Goal: Task Accomplishment & Management: Manage account settings

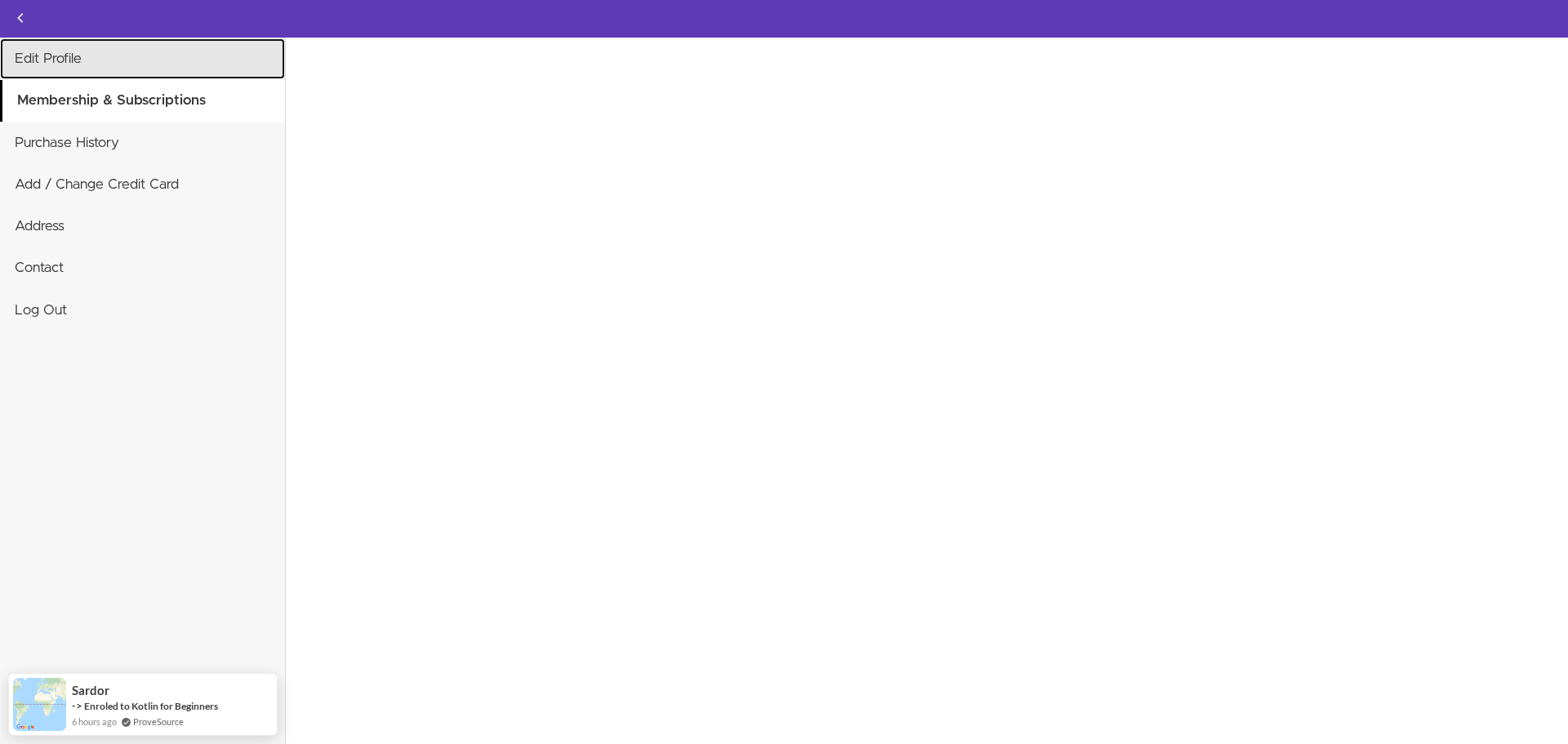
click at [145, 74] on link "Edit Profile" at bounding box center [142, 58] width 285 height 41
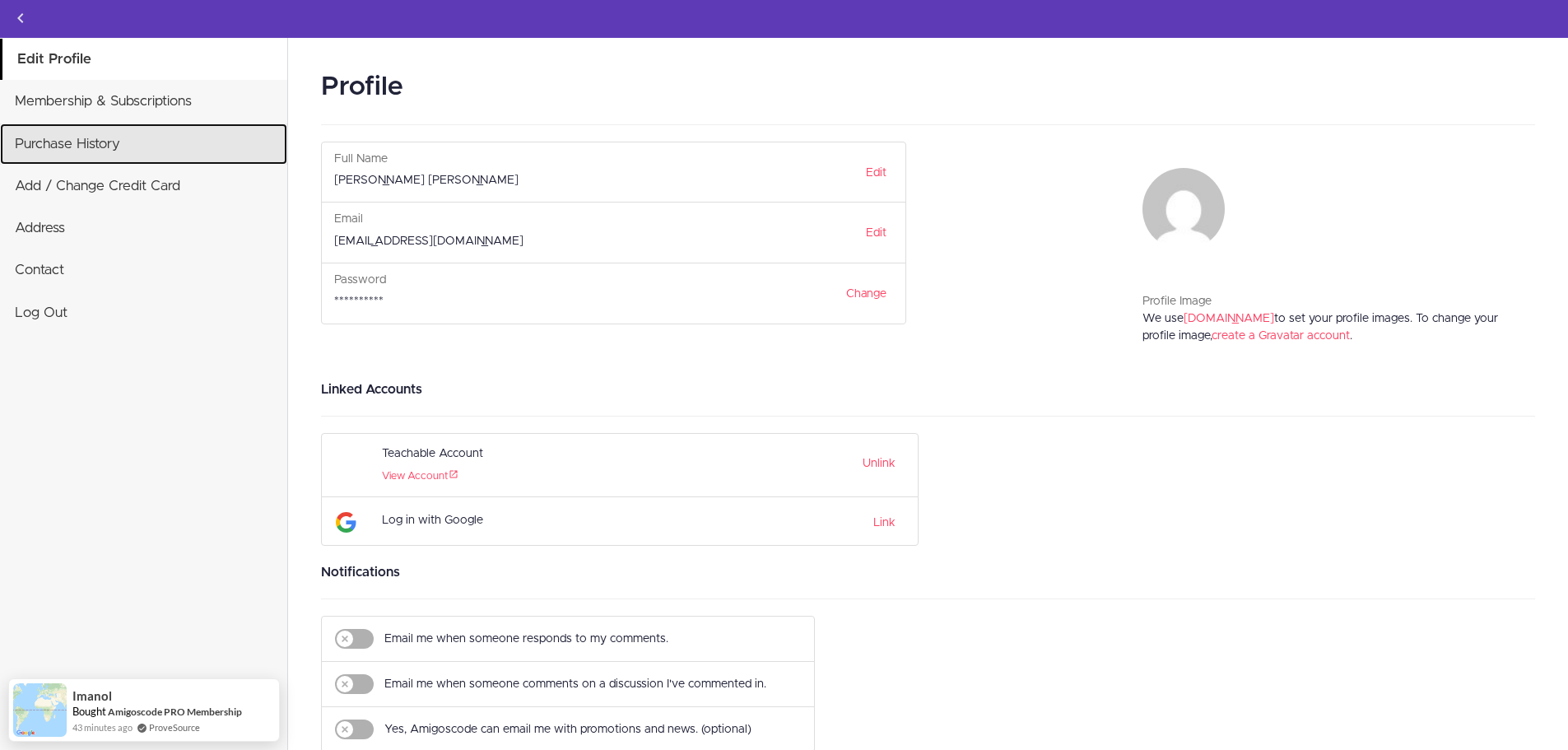
click at [140, 128] on link "Purchase History" at bounding box center [143, 144] width 287 height 41
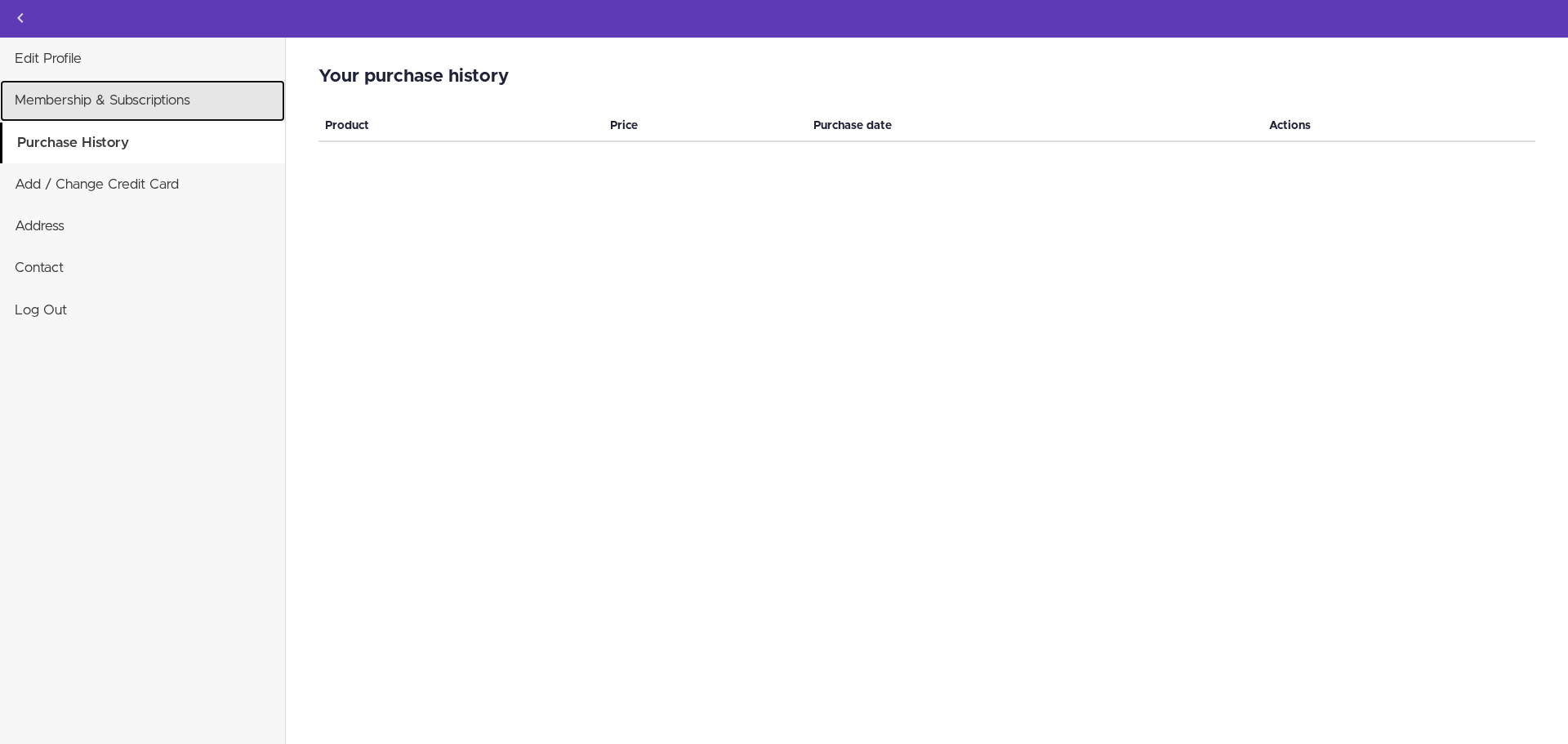
click at [149, 106] on link "Membership & Subscriptions" at bounding box center [142, 100] width 285 height 41
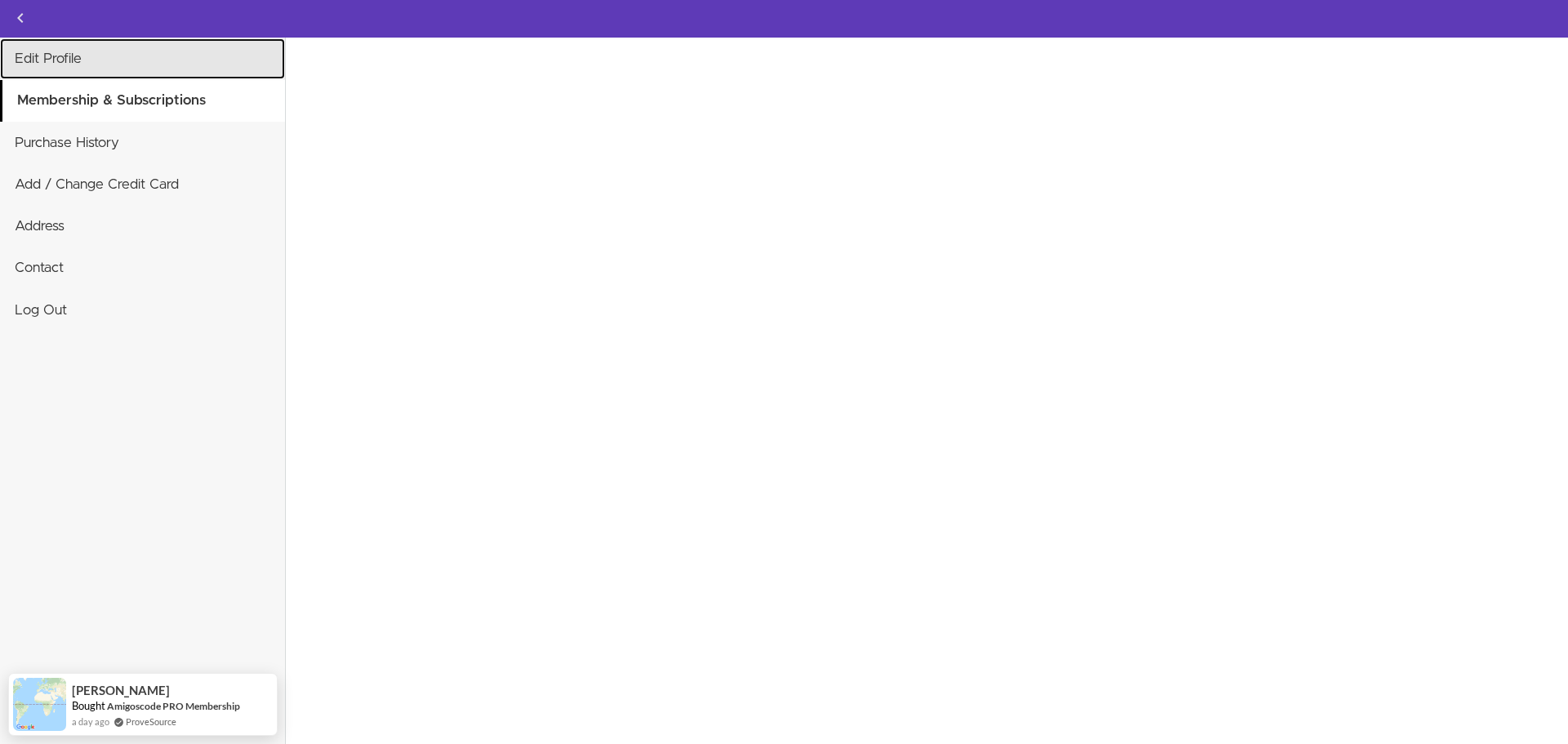
click at [80, 72] on link "Edit Profile" at bounding box center [142, 58] width 285 height 41
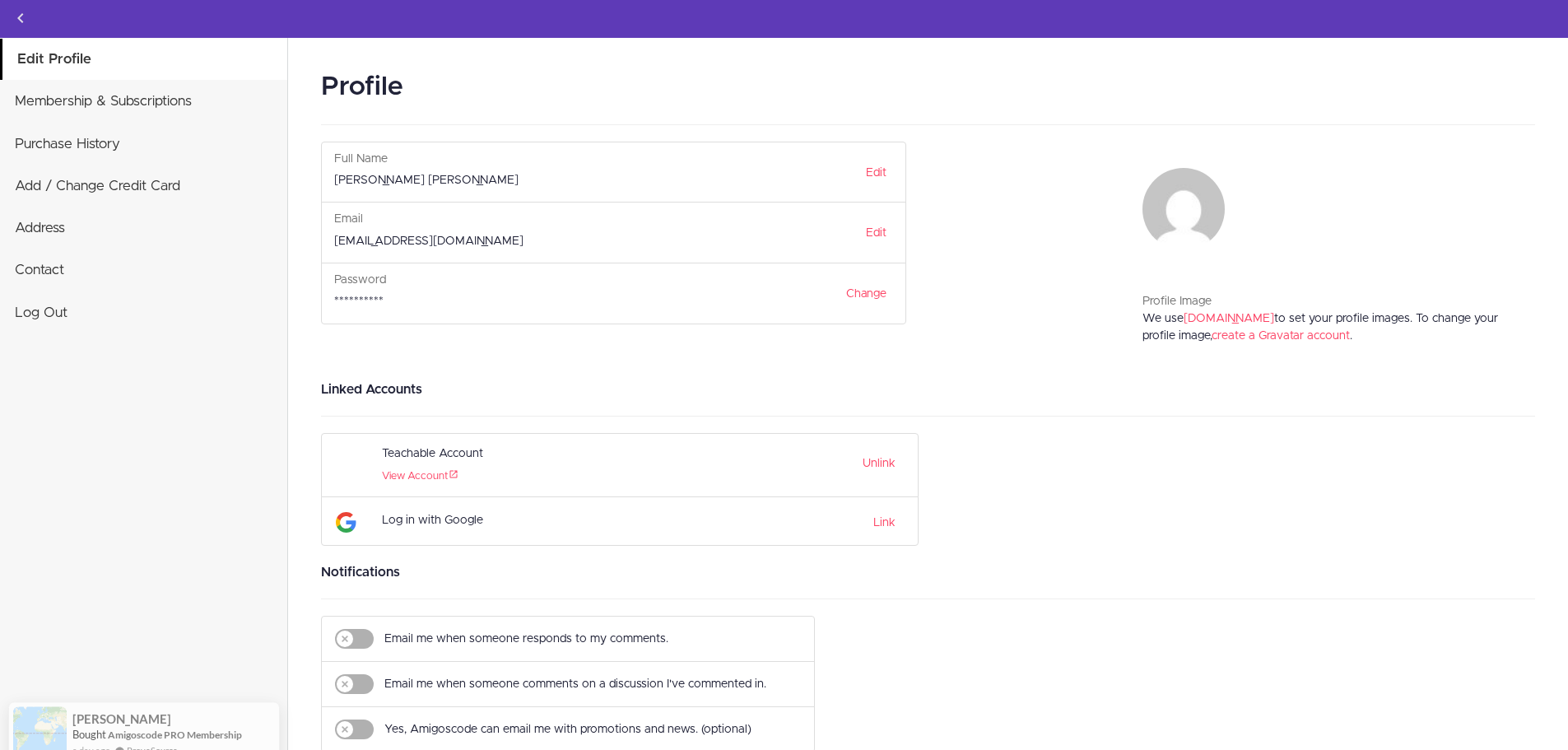
click at [902, 460] on div "Unlink" at bounding box center [835, 465] width 143 height 46
click at [877, 467] on link "Unlink" at bounding box center [879, 460] width 33 height 24
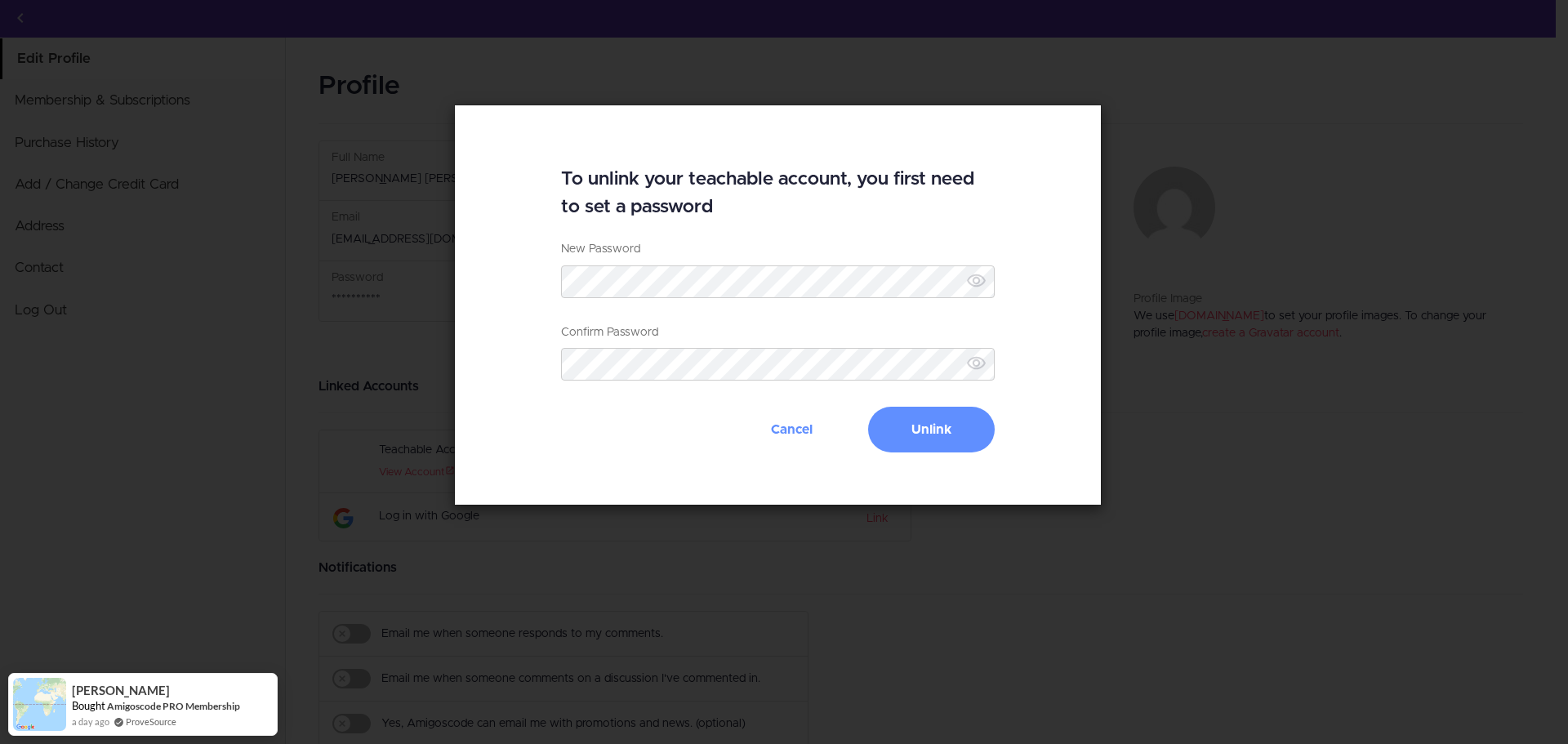
click at [974, 287] on icon at bounding box center [977, 280] width 21 height 21
click at [476, 283] on div "To unlink your teachable account, you first need to set a password New Password…" at bounding box center [778, 305] width 648 height 401
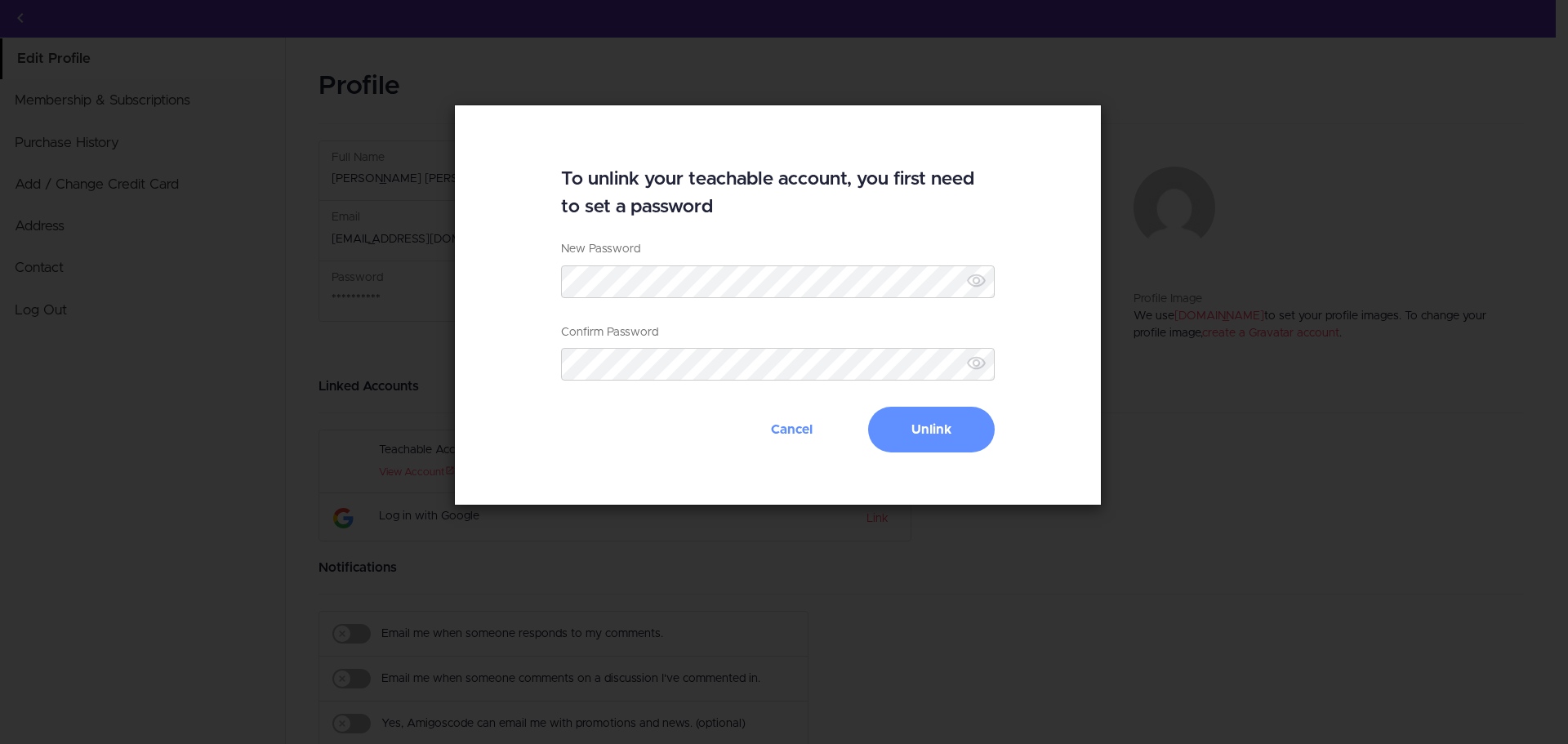
click at [579, 386] on div "New Password Password must be at least 6 characters Confirm Password Password c…" at bounding box center [778, 324] width 434 height 166
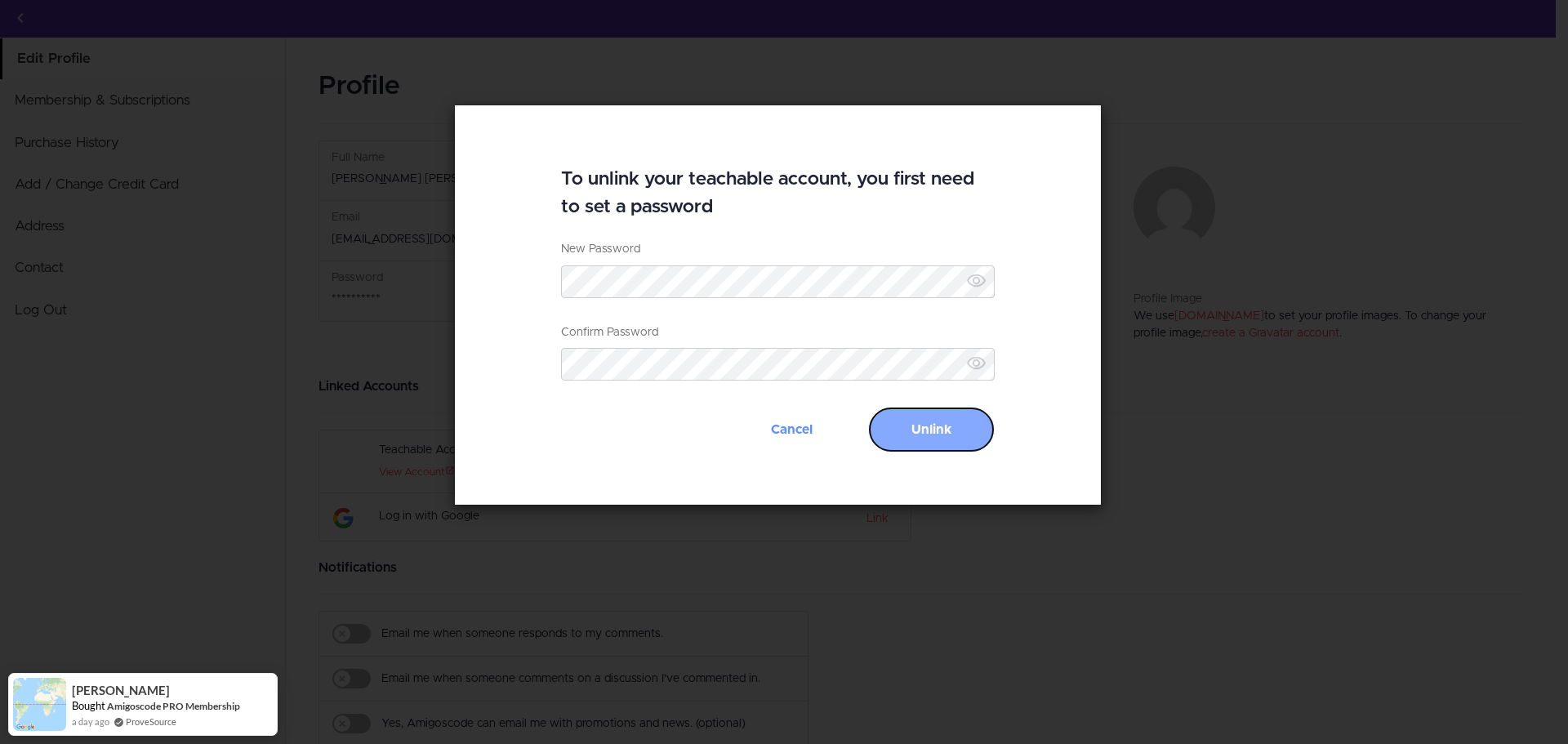
click at [949, 420] on button "Unlink" at bounding box center [931, 429] width 126 height 46
click at [921, 422] on button "Unlink" at bounding box center [931, 429] width 126 height 46
click at [909, 428] on button "Unlink" at bounding box center [931, 429] width 126 height 46
click at [980, 272] on icon at bounding box center [977, 280] width 21 height 21
click at [954, 439] on button "Unlink" at bounding box center [931, 429] width 126 height 46
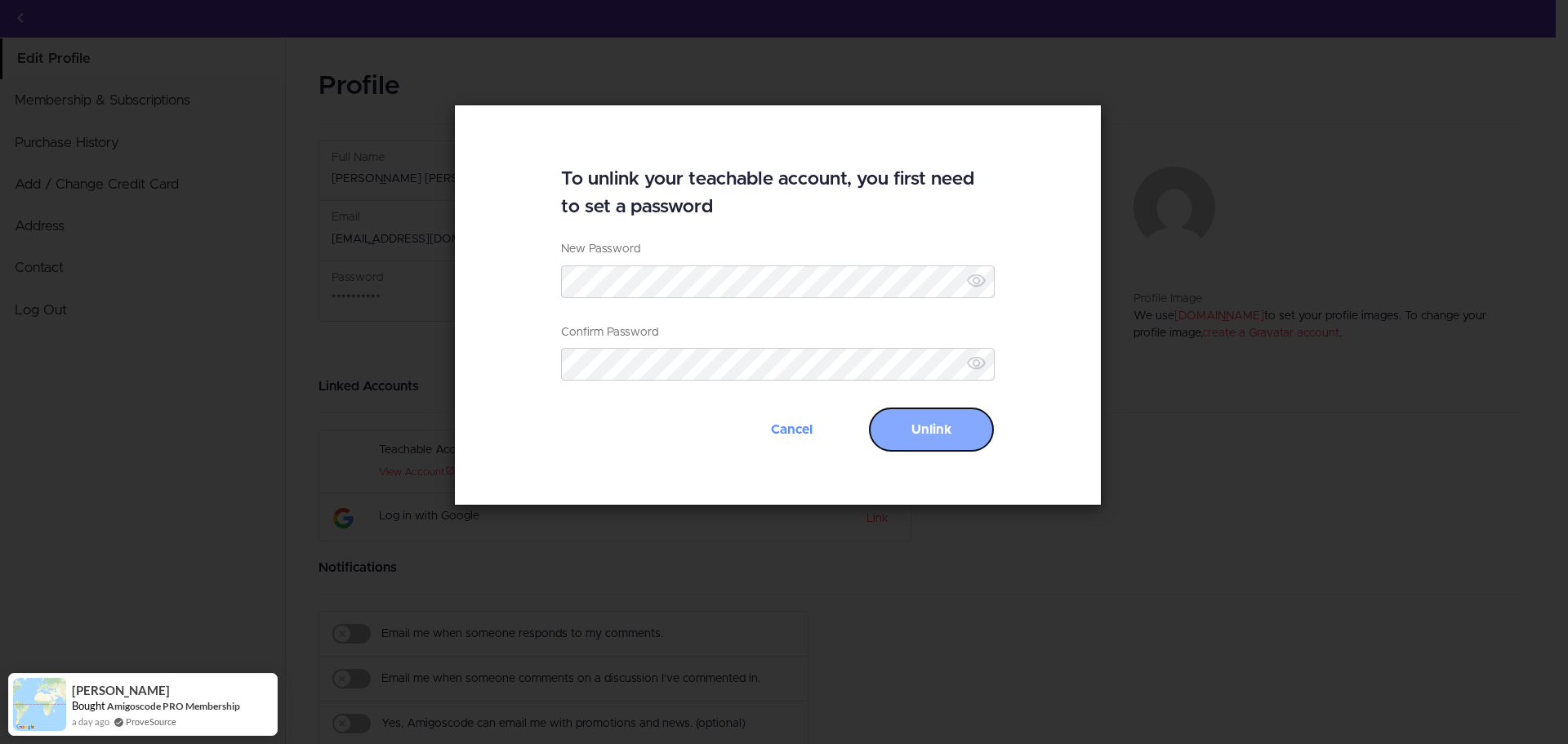
click at [954, 439] on button "Unlink" at bounding box center [931, 429] width 126 height 46
click at [780, 416] on button "Cancel" at bounding box center [792, 429] width 126 height 46
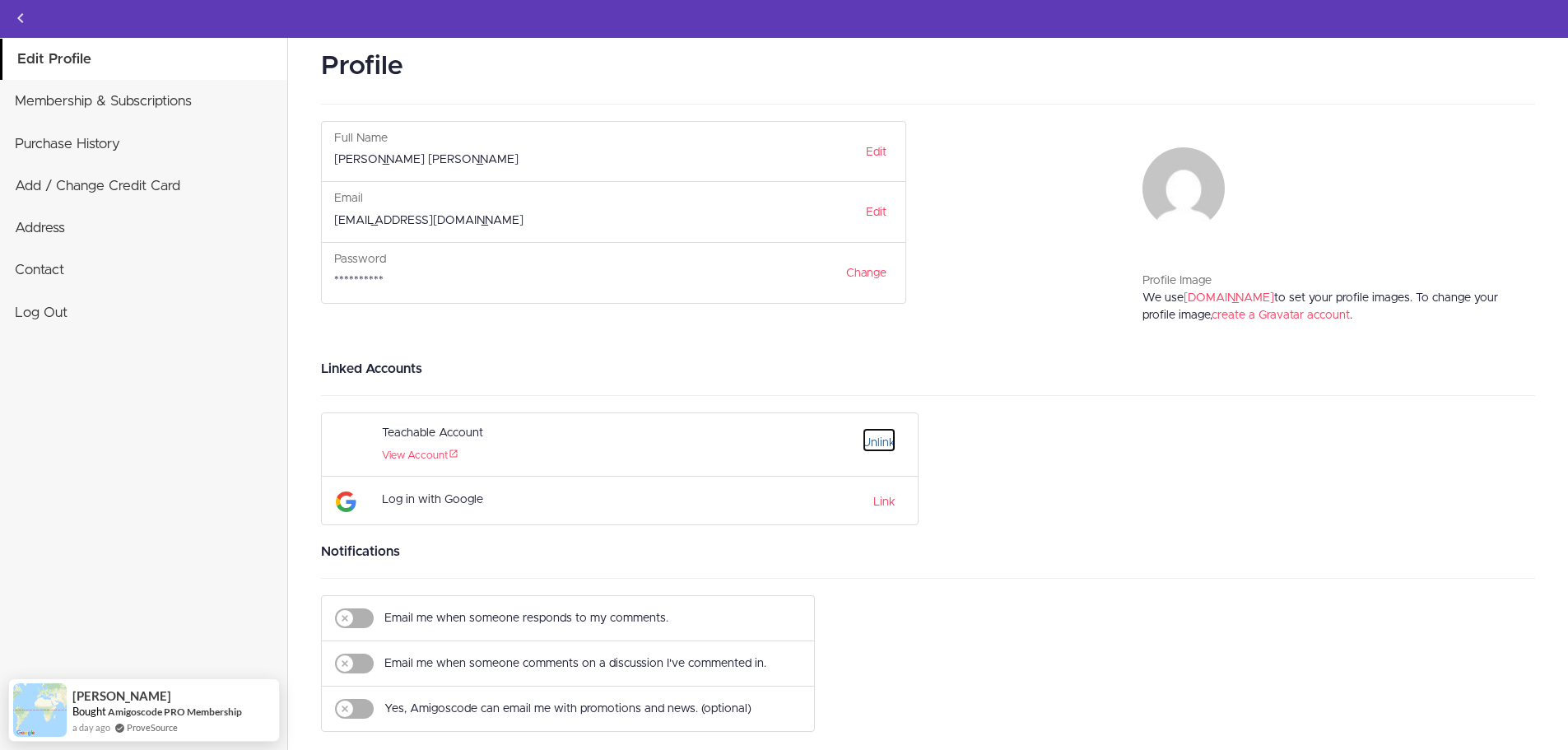
scroll to position [32, 0]
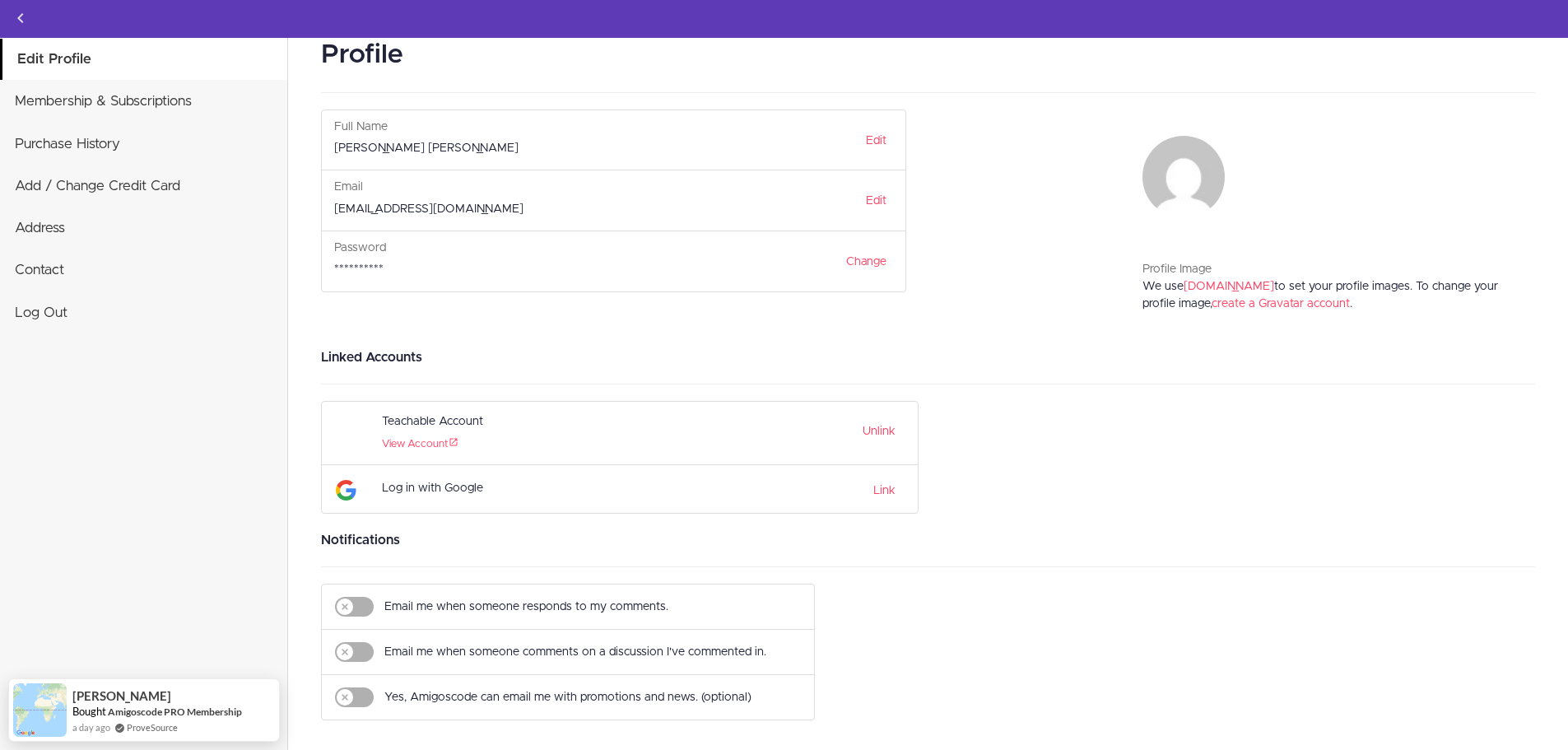
click at [875, 443] on div "Unlink" at bounding box center [835, 433] width 143 height 46
click at [875, 436] on link "Unlink" at bounding box center [879, 428] width 33 height 24
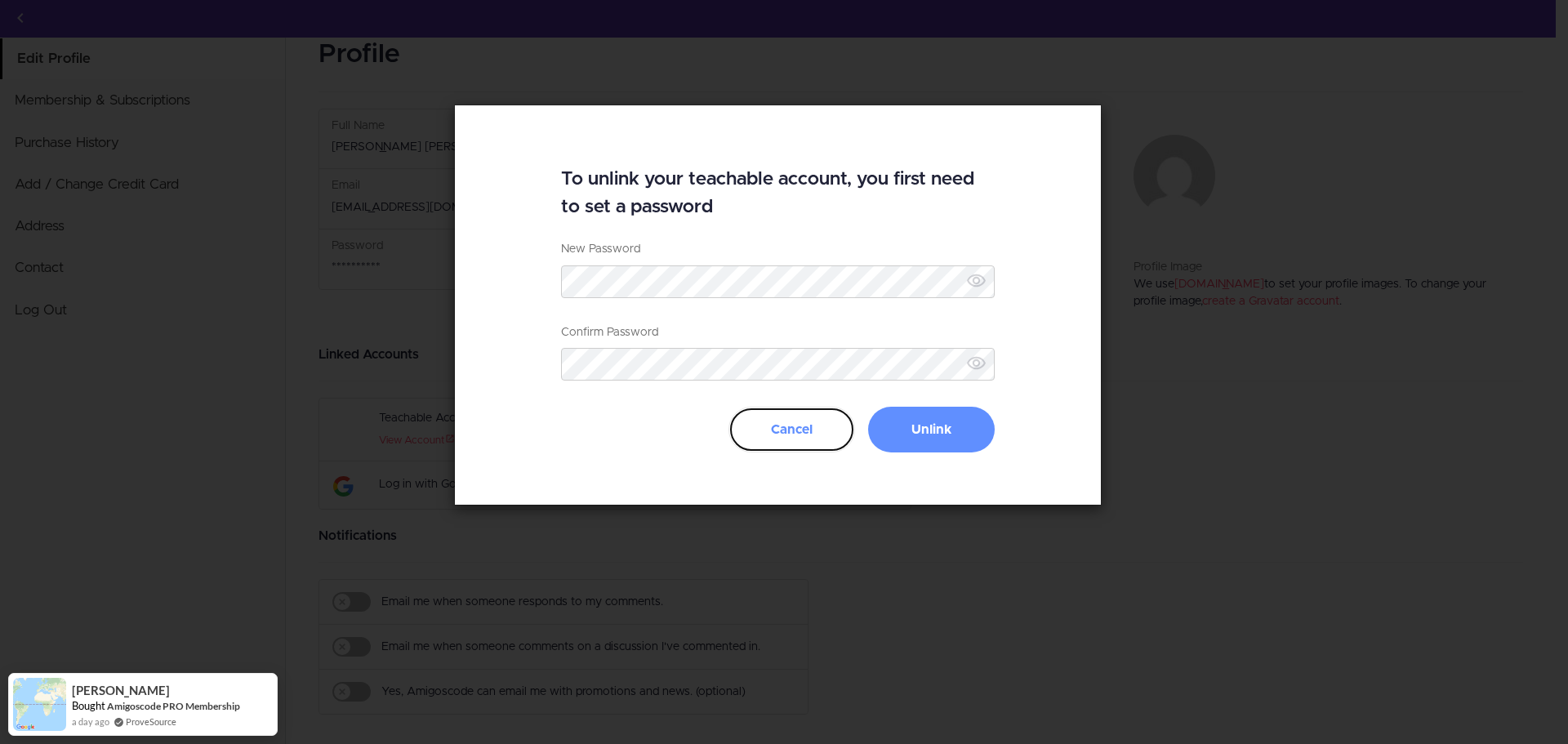
drag, startPoint x: 838, startPoint y: 426, endPoint x: 827, endPoint y: 430, distance: 11.7
click at [838, 427] on button "Cancel" at bounding box center [792, 429] width 126 height 46
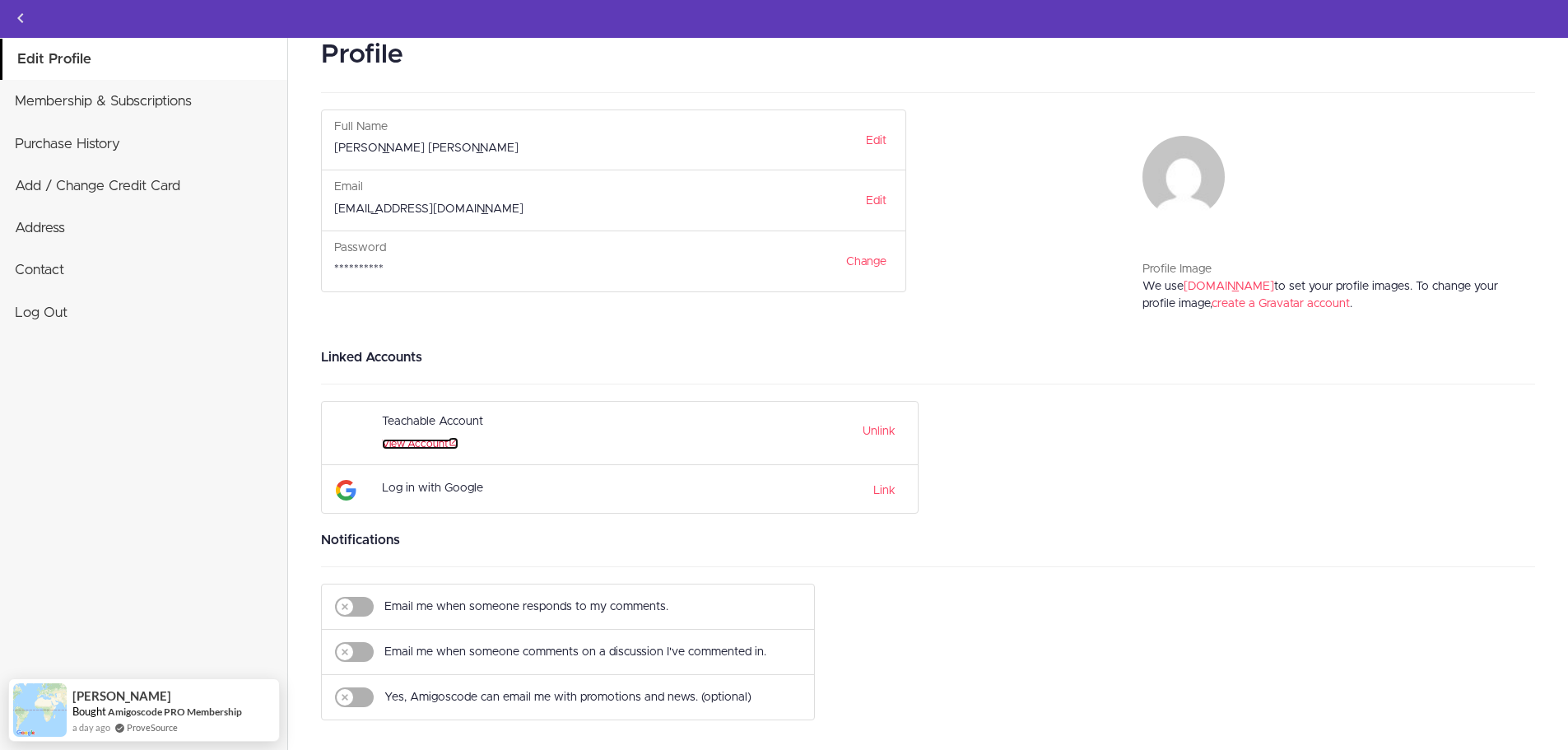
click at [415, 445] on link "View Account" at bounding box center [420, 444] width 77 height 10
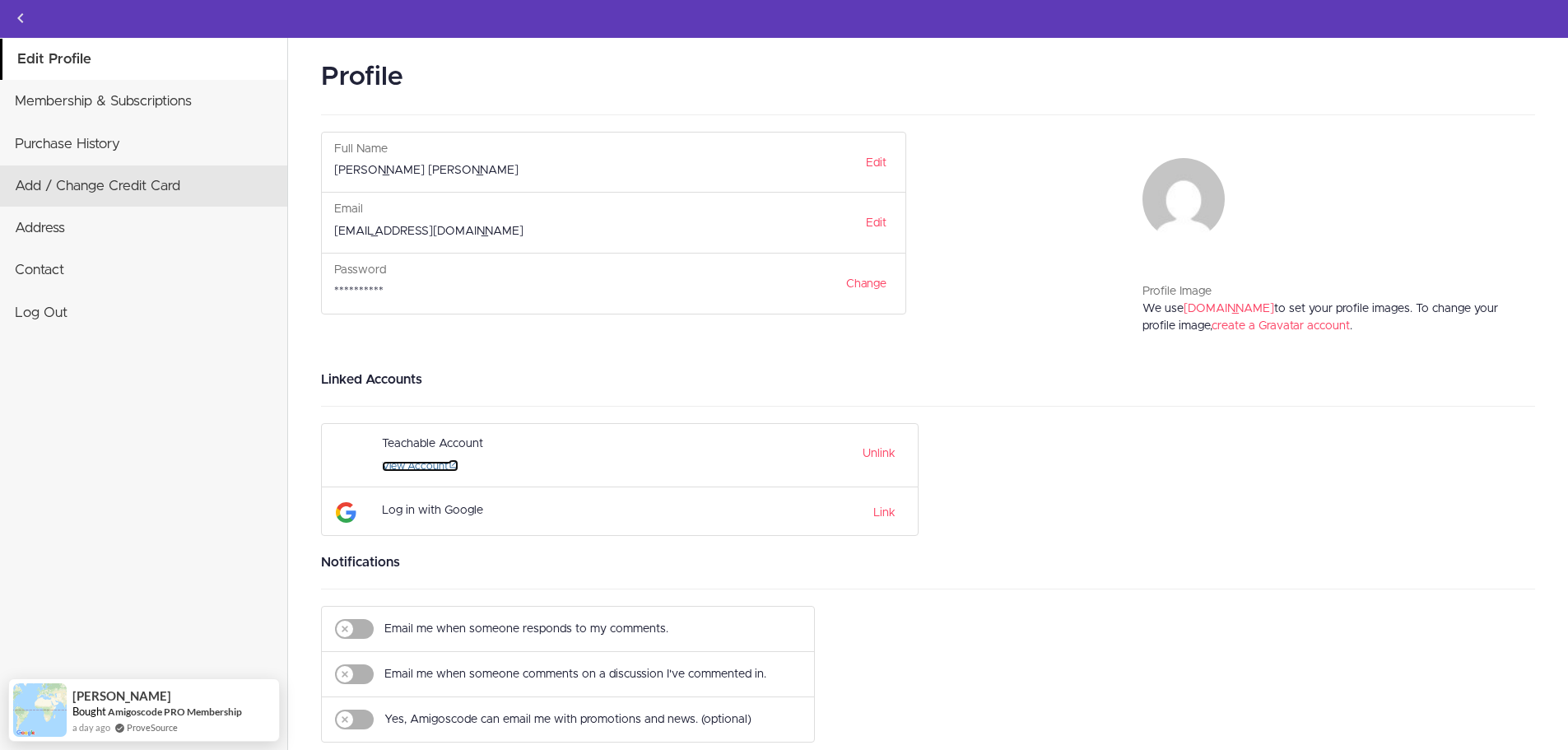
scroll to position [0, 0]
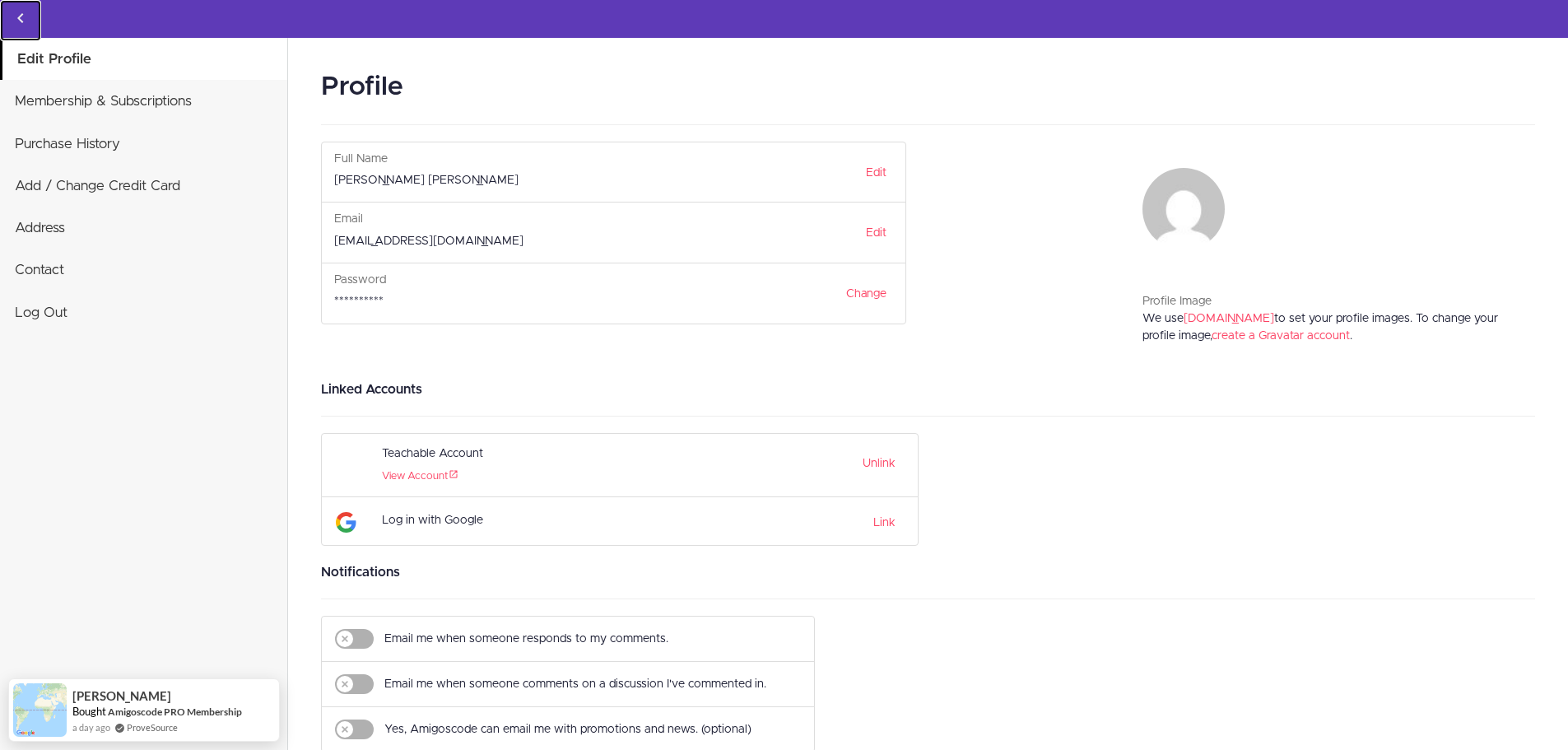
click at [20, 23] on icon "Back to courses" at bounding box center [20, 17] width 20 height 20
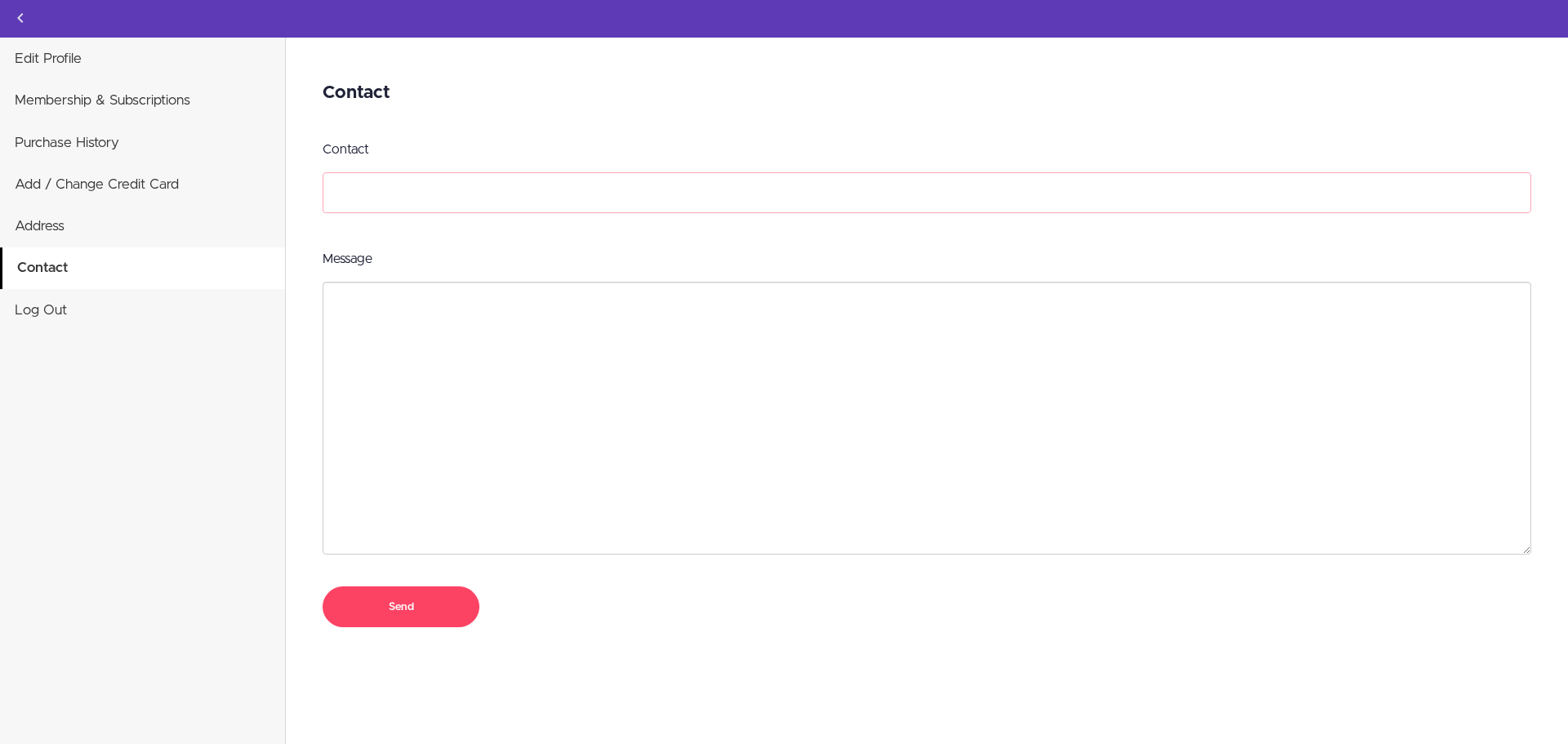
click at [396, 183] on input "Contact" at bounding box center [927, 192] width 1209 height 41
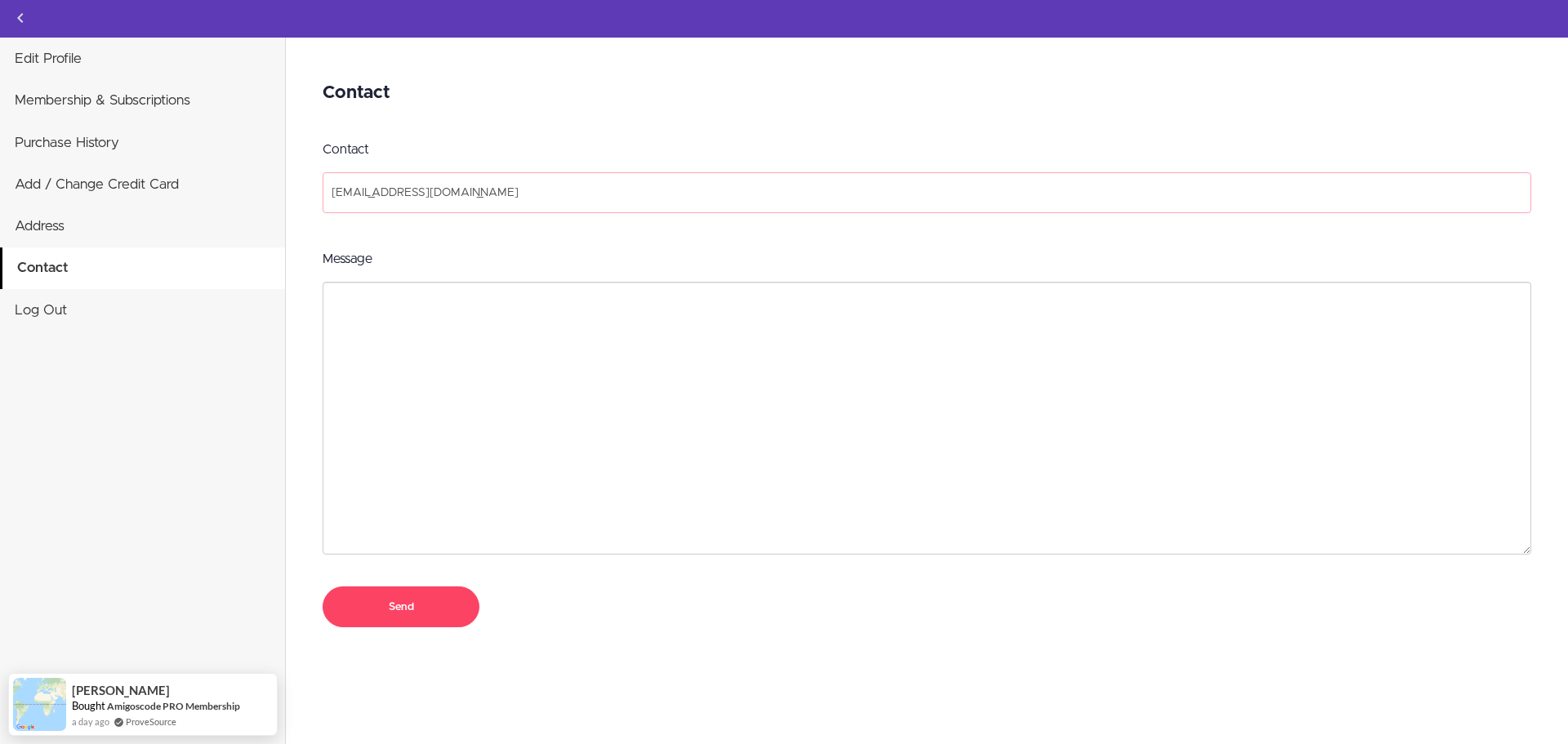
type input "[EMAIL_ADDRESS][DOMAIN_NAME]"
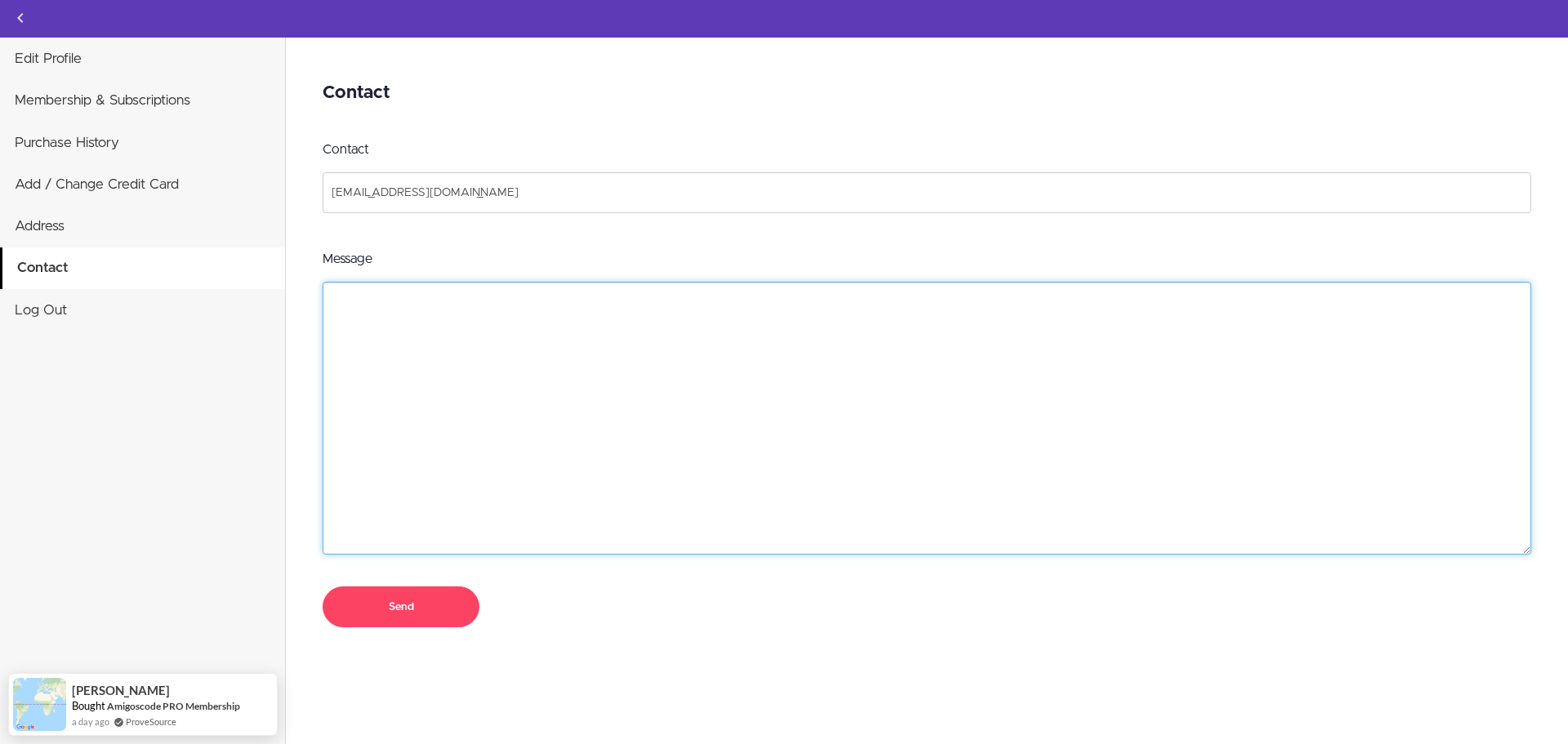
click at [407, 293] on textarea "Message" at bounding box center [927, 418] width 1209 height 273
type textarea "I want to delete ny account"
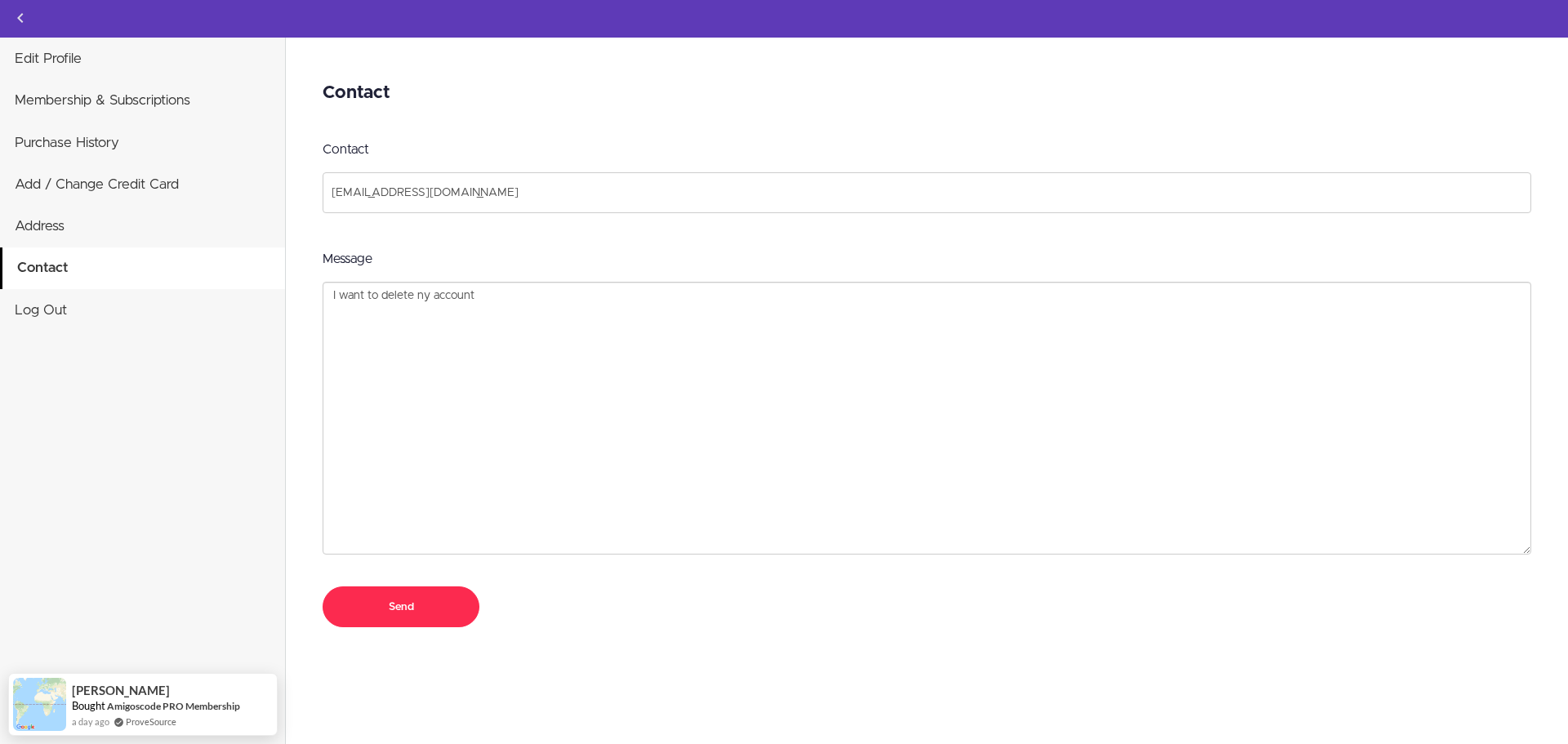
click at [389, 604] on input "Send" at bounding box center [401, 606] width 157 height 41
